Goal: Transaction & Acquisition: Purchase product/service

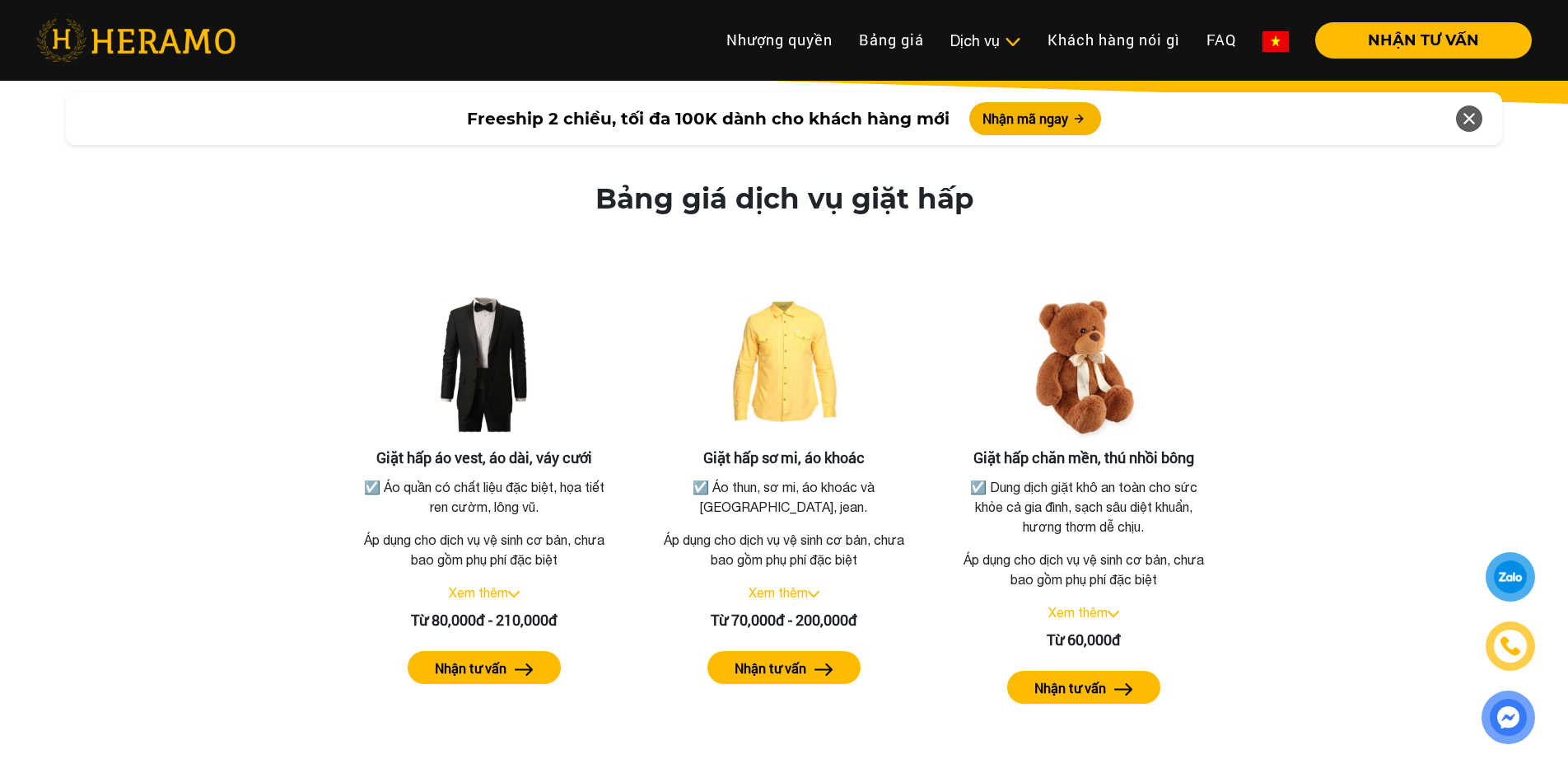
scroll to position [2962, 0]
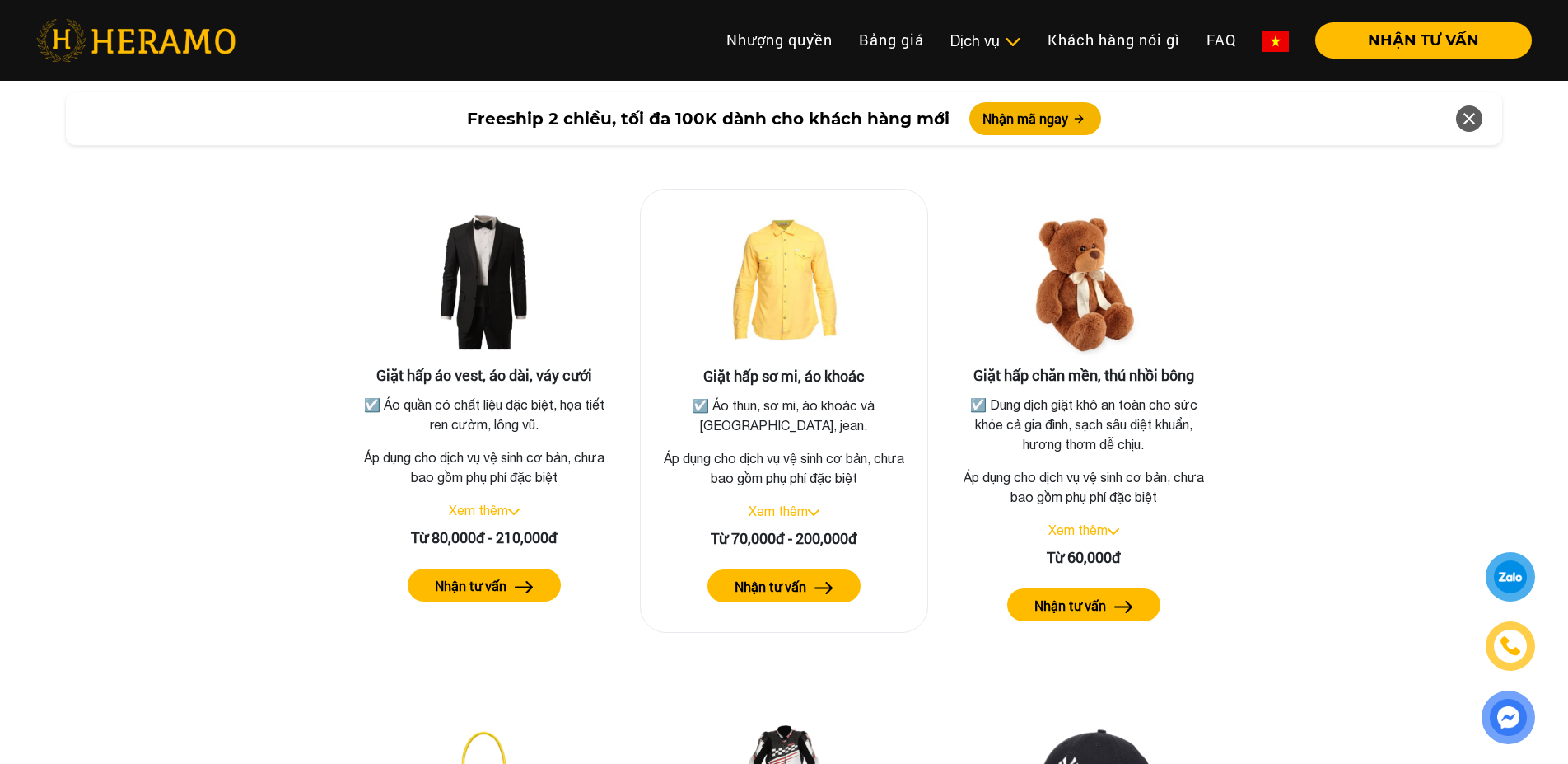
click at [806, 503] on link "Xem thêm" at bounding box center [778, 510] width 59 height 14
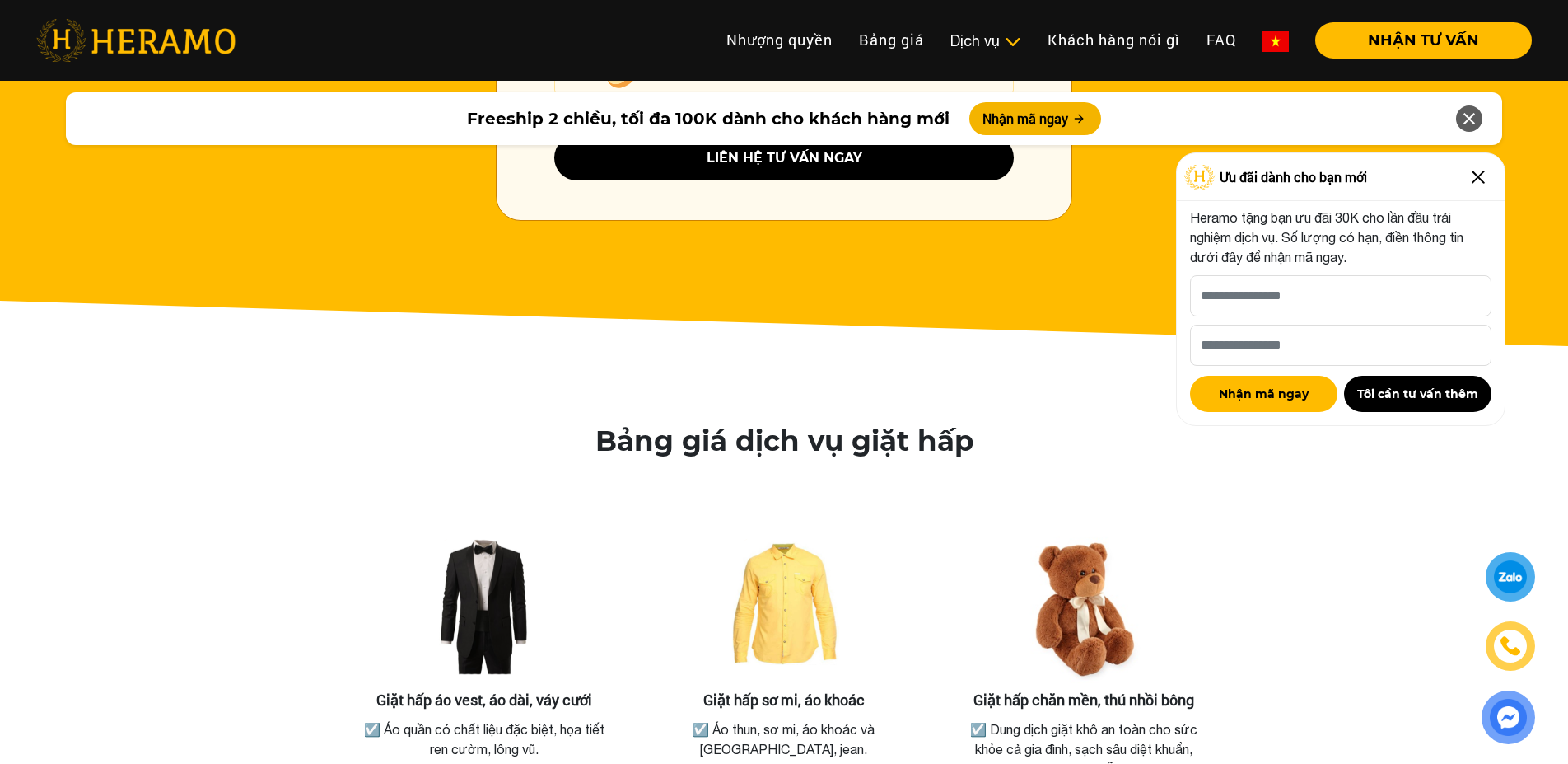
scroll to position [3131, 0]
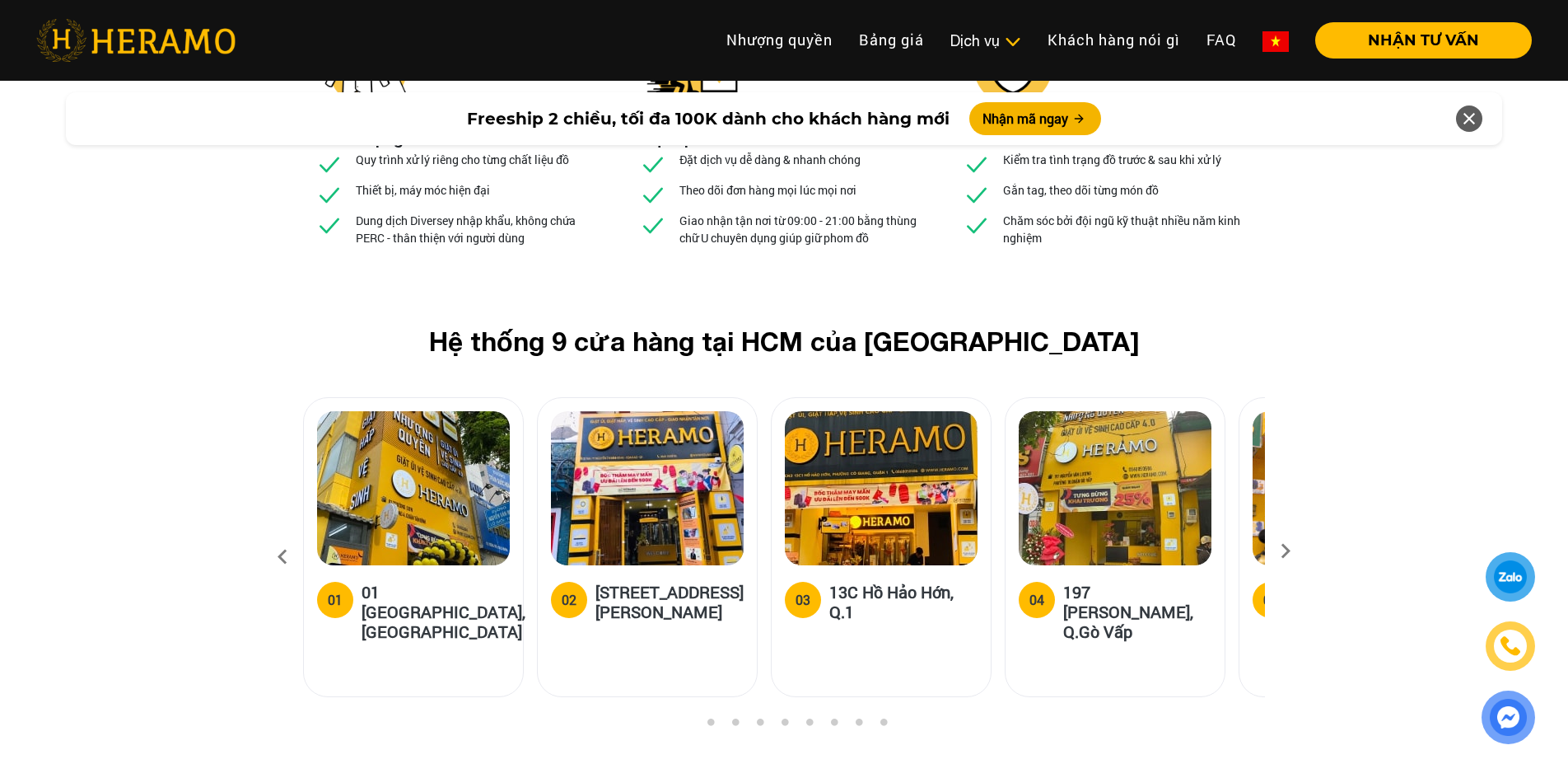
scroll to position [6098, 0]
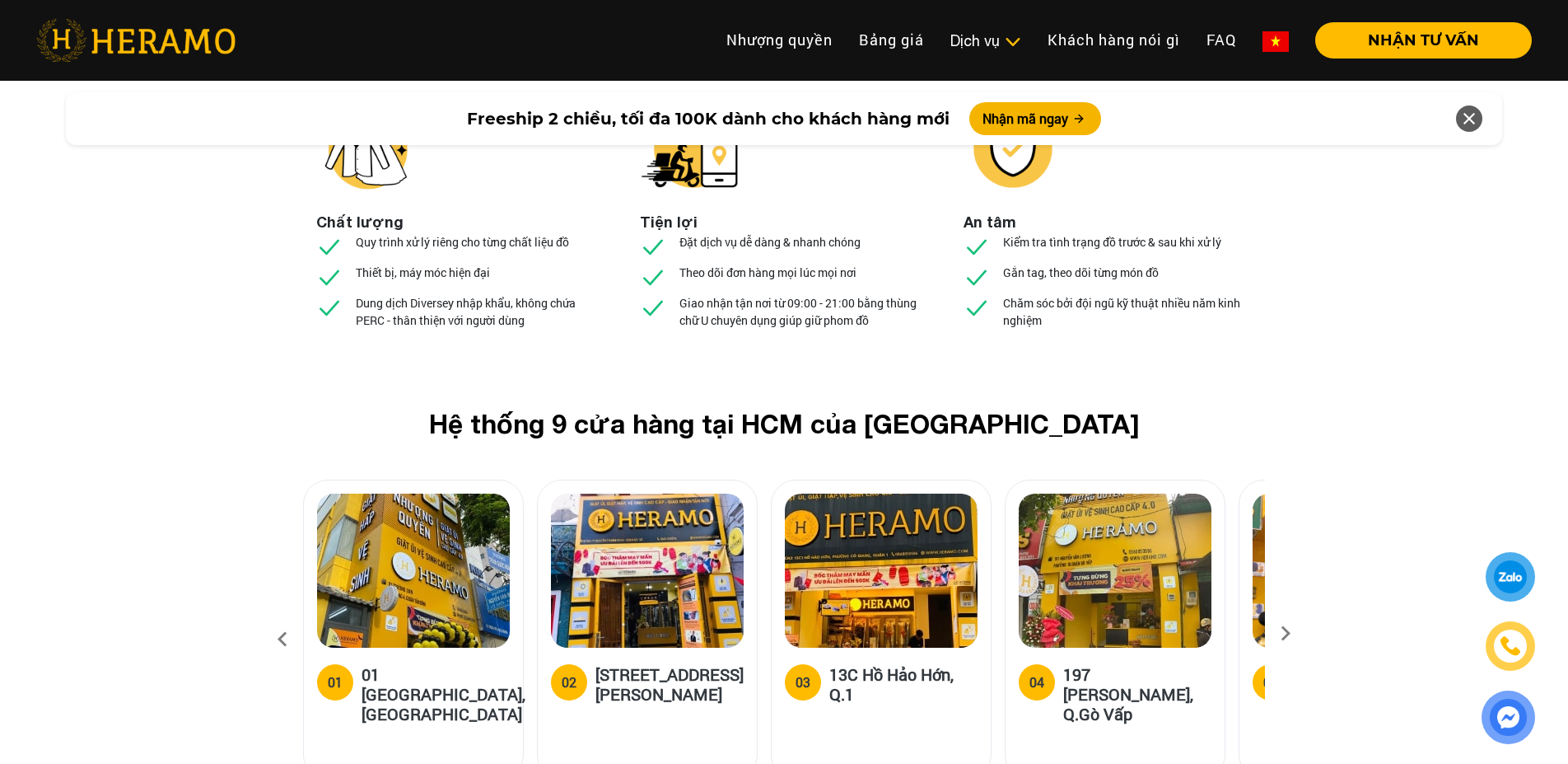
click at [1293, 634] on icon at bounding box center [1286, 639] width 30 height 11
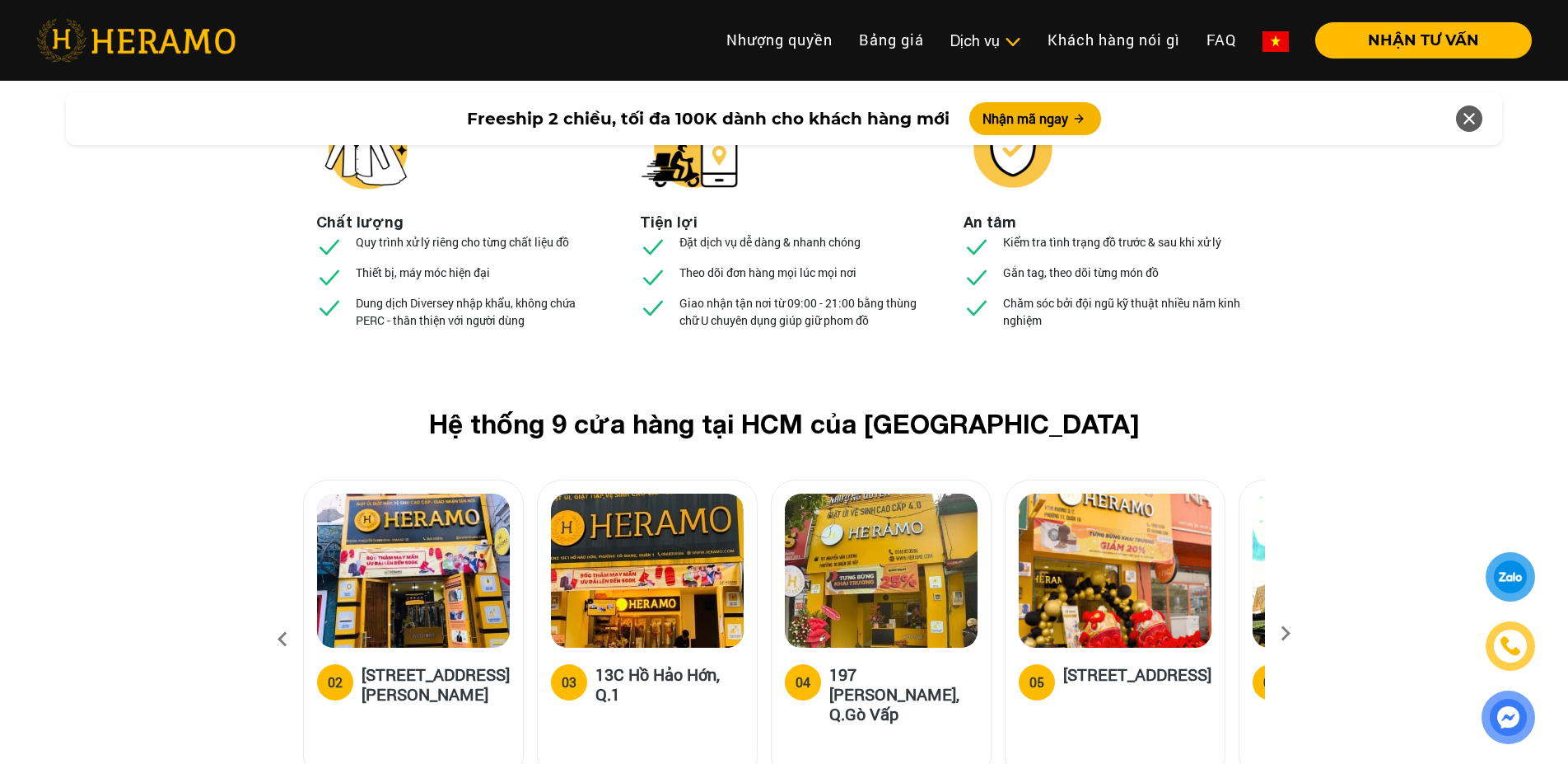
click at [1293, 634] on icon at bounding box center [1286, 639] width 30 height 11
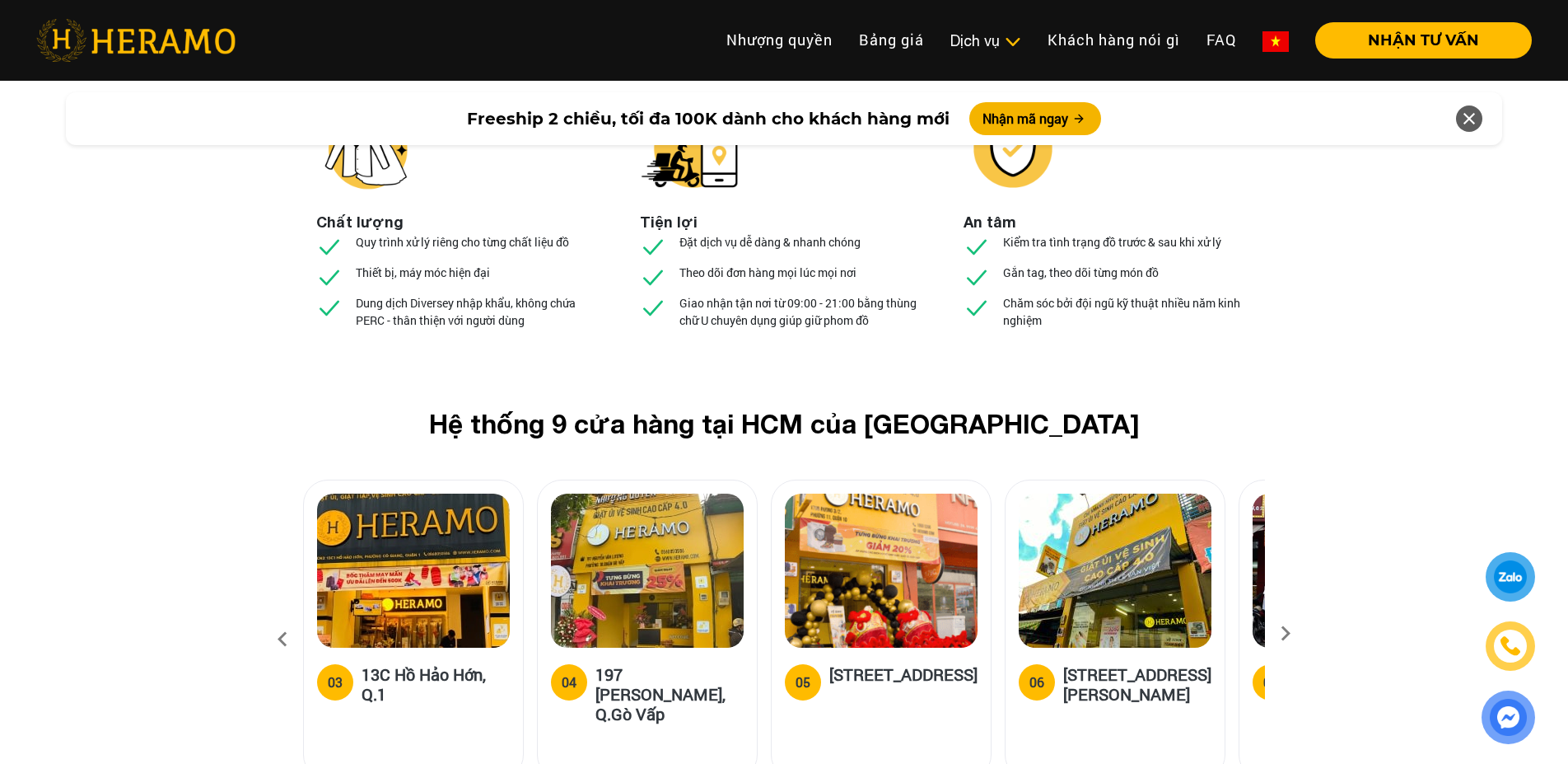
click at [940, 664] on h5 "[STREET_ADDRESS]" at bounding box center [903, 680] width 148 height 33
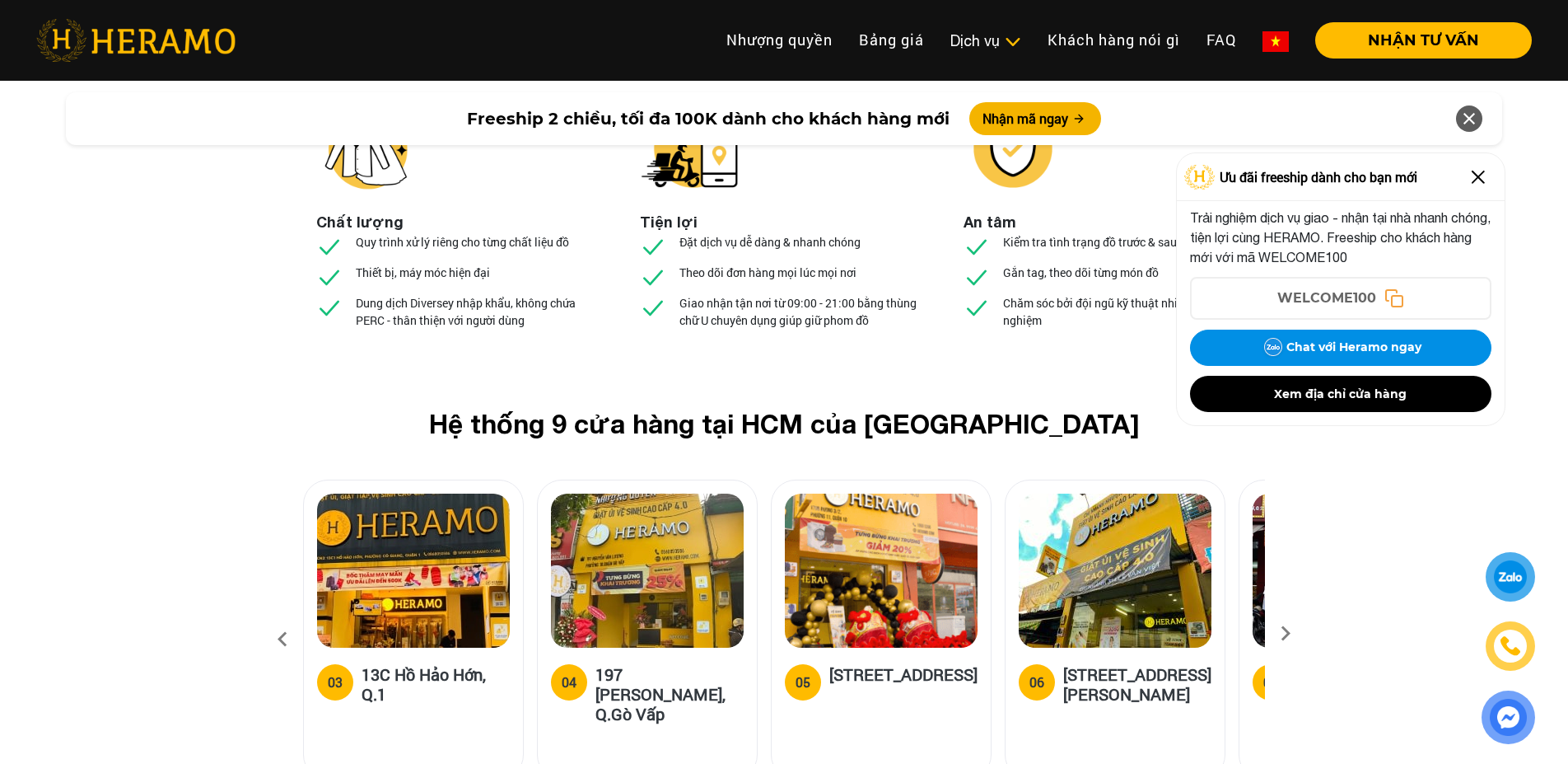
click at [926, 493] on img at bounding box center [882, 570] width 193 height 154
click at [795, 672] on div "05" at bounding box center [802, 682] width 14 height 20
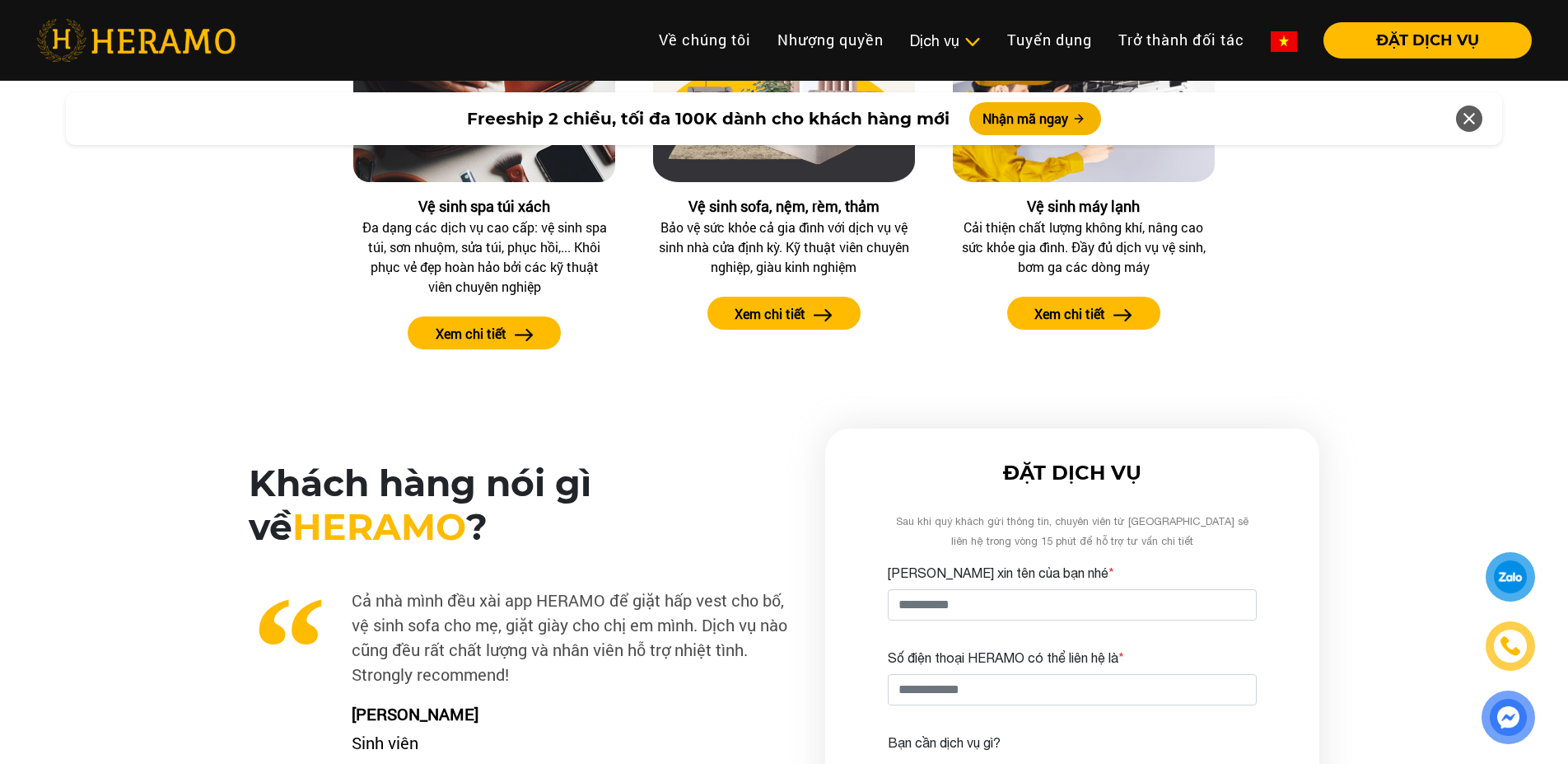
scroll to position [2554, 0]
